Goal: Browse casually

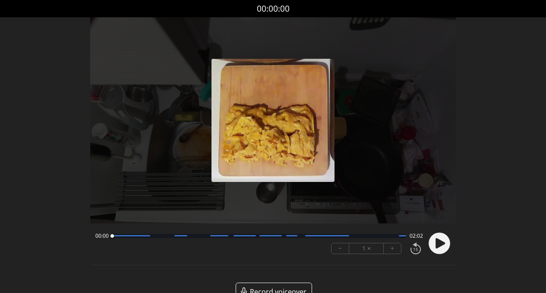
click at [439, 246] on icon at bounding box center [441, 243] width 10 height 10
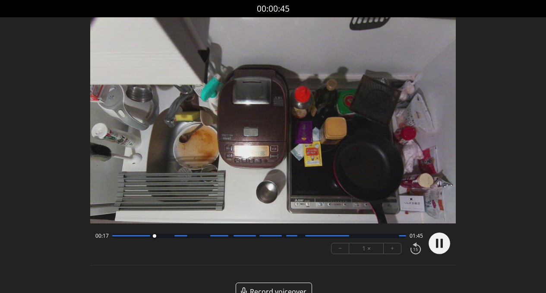
click at [441, 243] on icon at bounding box center [442, 242] width 2 height 9
click at [435, 238] on circle at bounding box center [440, 243] width 22 height 22
click at [438, 245] on icon at bounding box center [437, 242] width 2 height 9
click at [438, 245] on icon at bounding box center [441, 243] width 10 height 10
click at [438, 245] on icon at bounding box center [437, 242] width 2 height 9
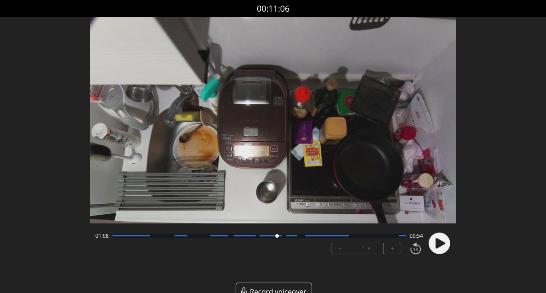
click at [438, 245] on icon at bounding box center [441, 243] width 10 height 10
click at [444, 245] on circle at bounding box center [440, 243] width 22 height 22
